Goal: Task Accomplishment & Management: Use online tool/utility

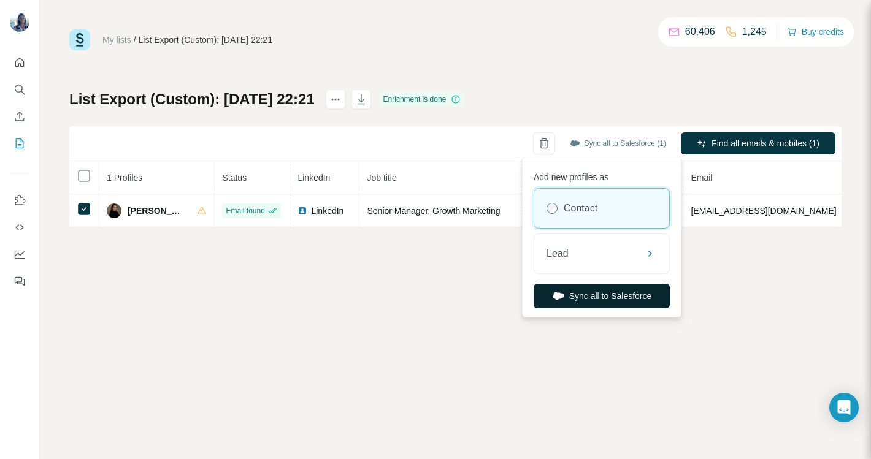
click at [570, 300] on button "Sync all to Salesforce" at bounding box center [602, 296] width 136 height 25
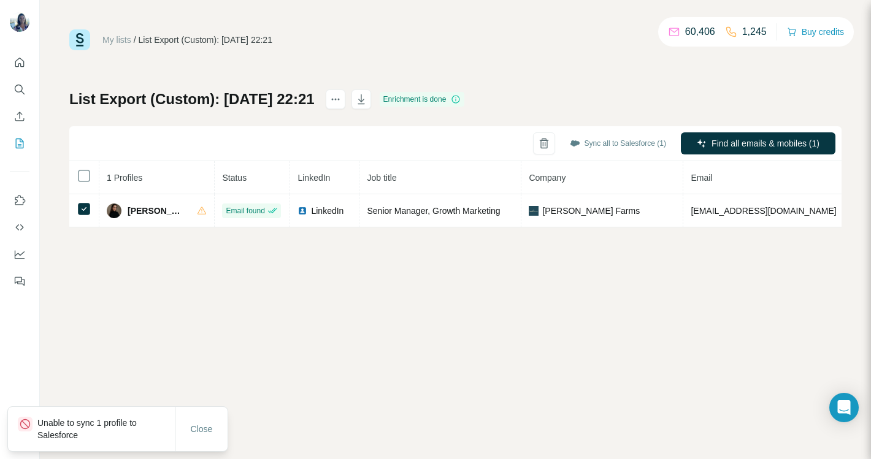
click at [86, 424] on p "Unable to sync 1 profile to Salesforce" at bounding box center [105, 429] width 137 height 25
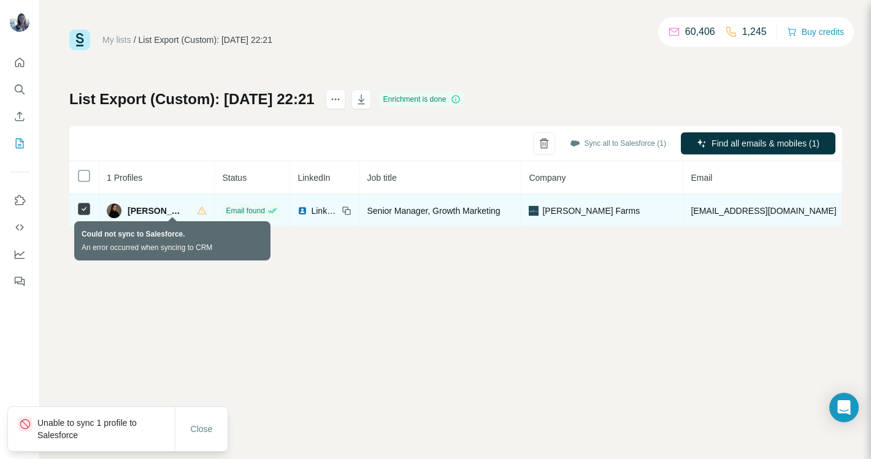
click at [197, 212] on icon at bounding box center [202, 211] width 10 height 10
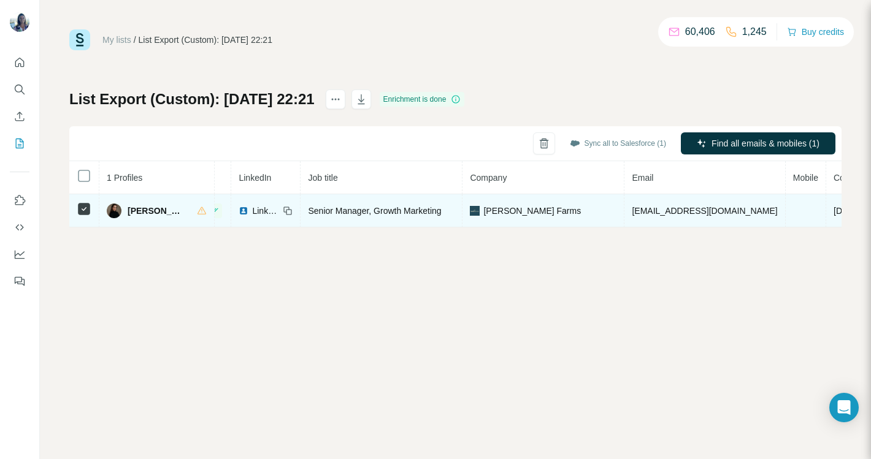
scroll to position [0, 70]
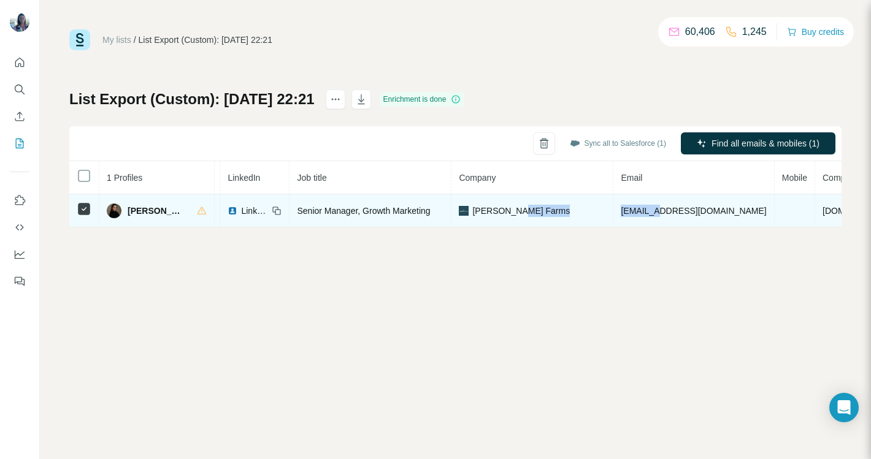
drag, startPoint x: 621, startPoint y: 210, endPoint x: 581, endPoint y: 210, distance: 40.5
click at [581, 210] on tr "Isabelle S. Email found LinkedIn Senior Manager, Growth Marketing Kate Farms is…" at bounding box center [525, 210] width 1052 height 33
copy tr "isabelle"
drag, startPoint x: 666, startPoint y: 212, endPoint x: 624, endPoint y: 210, distance: 41.7
click at [624, 210] on span "isabelle.sanatynya@katefarms.com" at bounding box center [693, 211] width 145 height 10
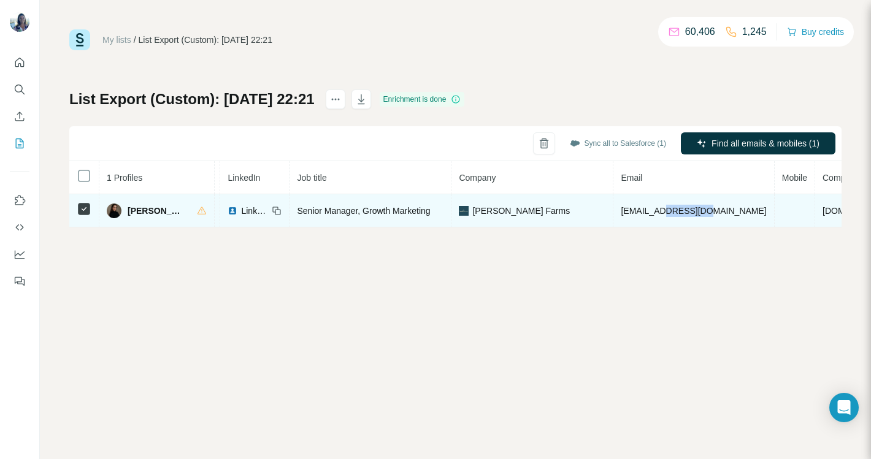
copy span "sanatynya"
